Goal: Information Seeking & Learning: Find specific page/section

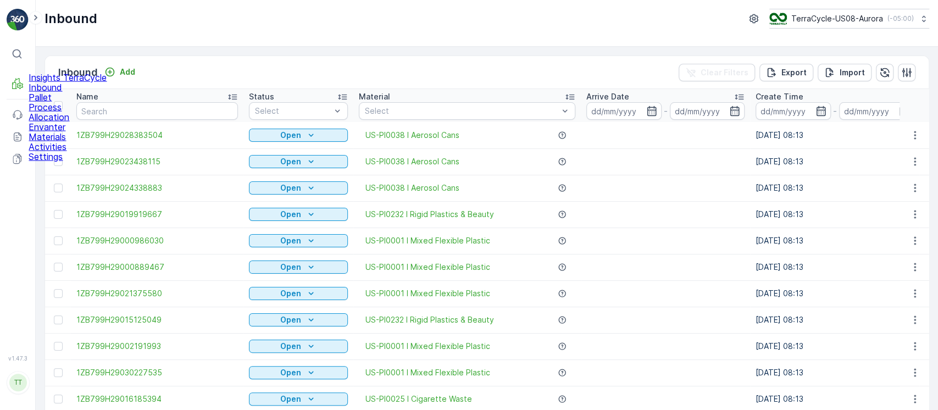
click at [66, 142] on p "Materials" at bounding box center [68, 137] width 78 height 10
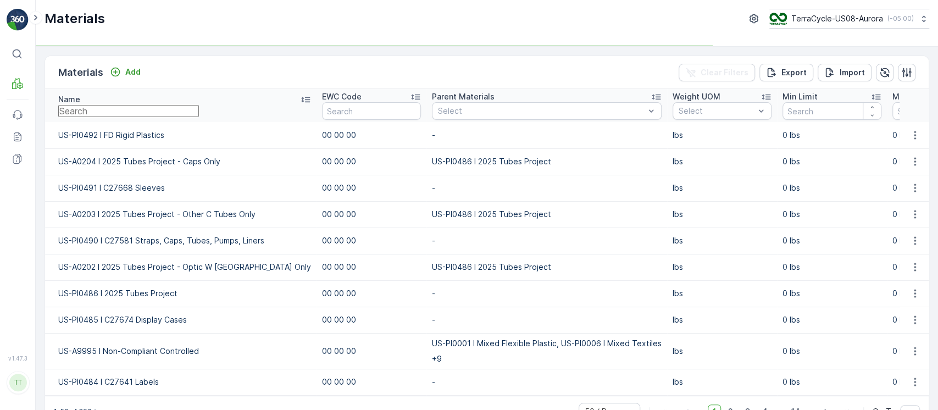
click at [98, 108] on input "text" at bounding box center [128, 111] width 141 height 12
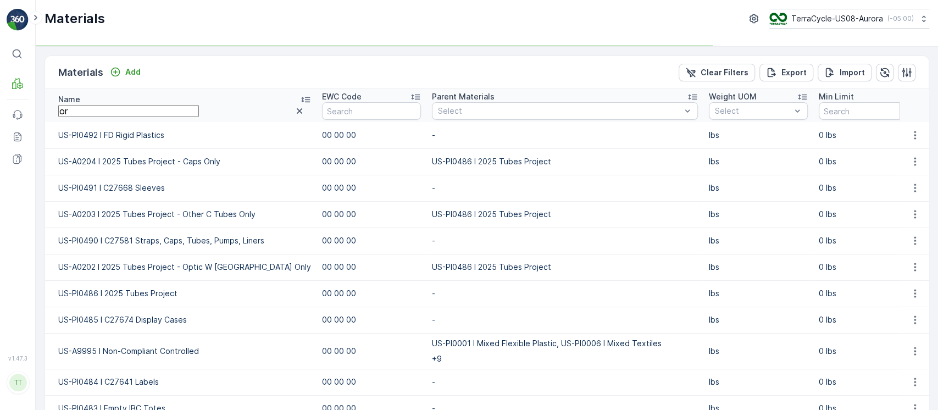
click at [98, 108] on input "or" at bounding box center [128, 111] width 141 height 12
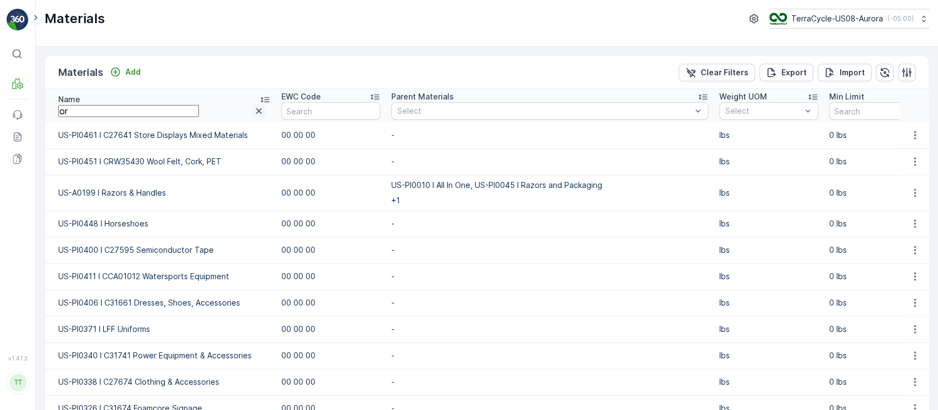
click at [255, 106] on icon "button" at bounding box center [258, 111] width 11 height 11
type input "o"
type input "produc"
